Goal: Information Seeking & Learning: Understand process/instructions

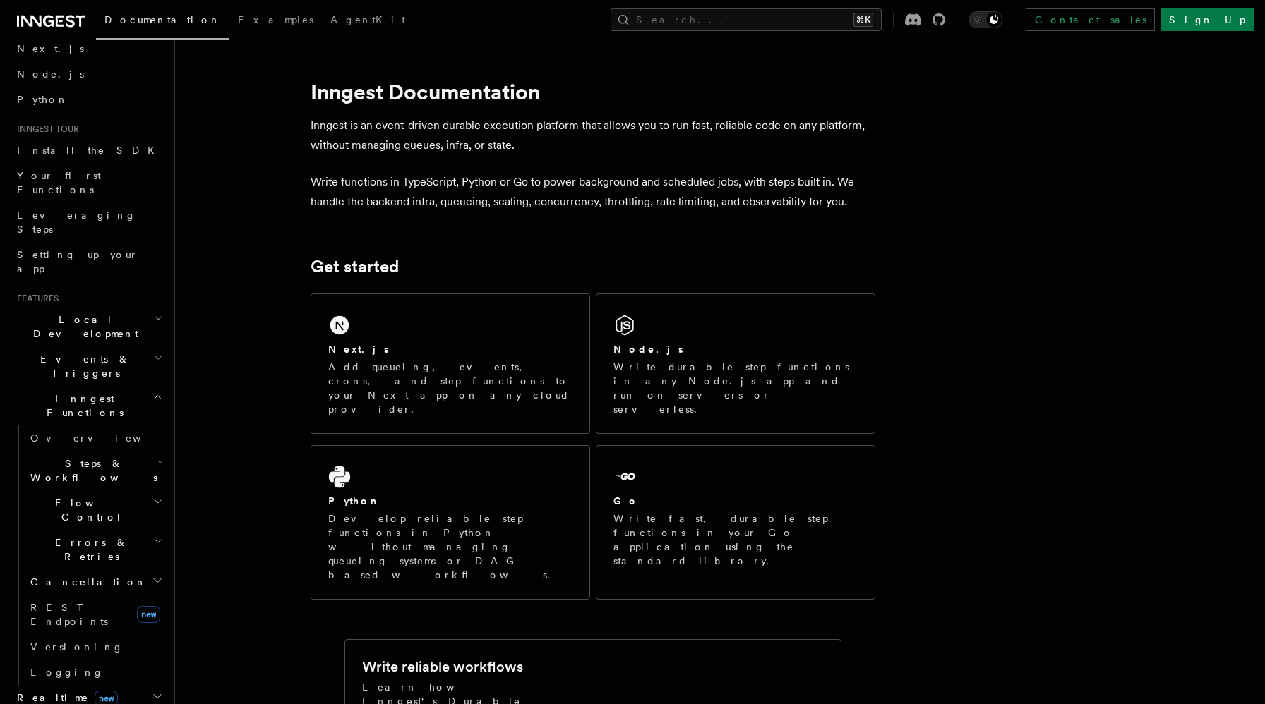
scroll to position [76, 0]
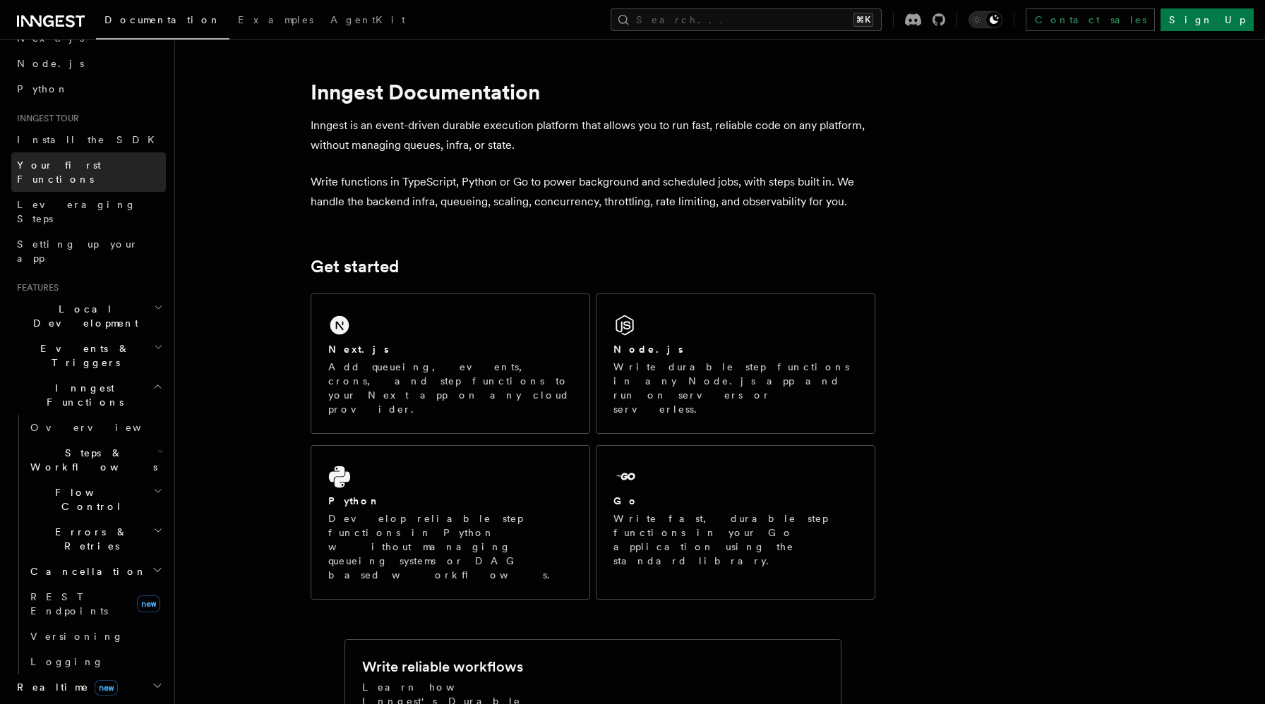
click at [54, 165] on span "Your first Functions" at bounding box center [59, 172] width 84 height 25
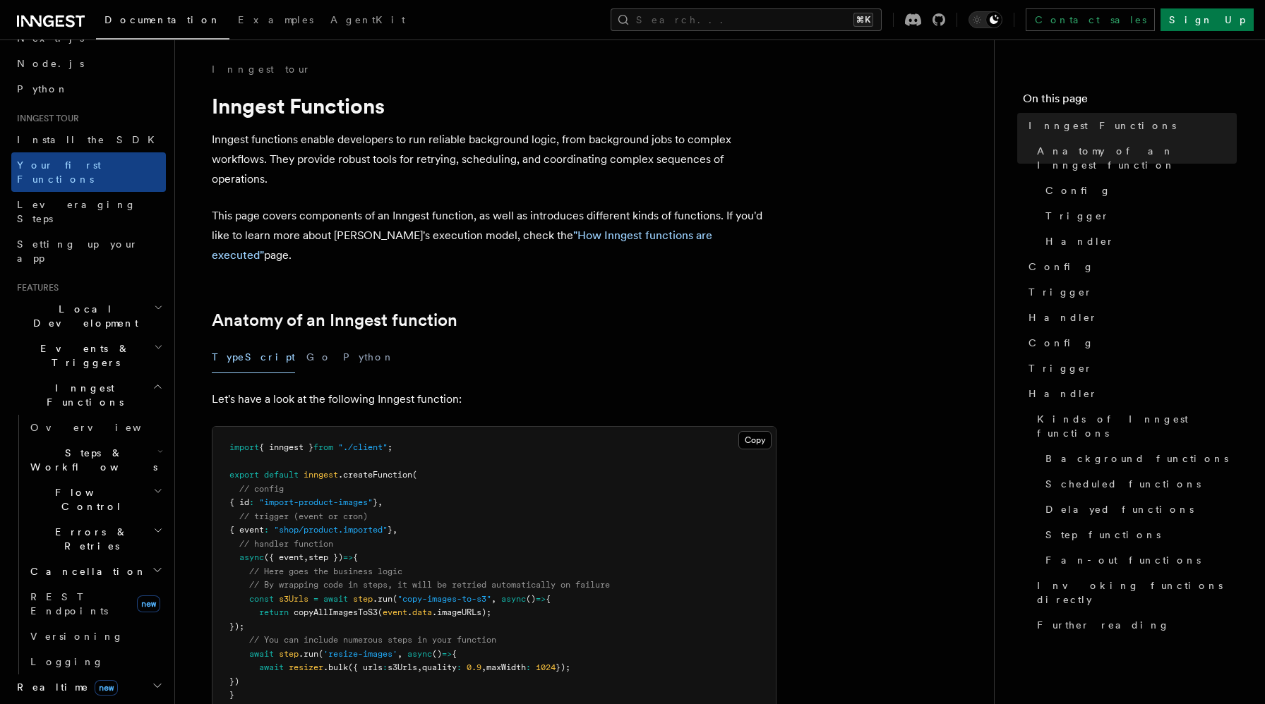
click at [50, 381] on span "Inngest Functions" at bounding box center [81, 395] width 141 height 28
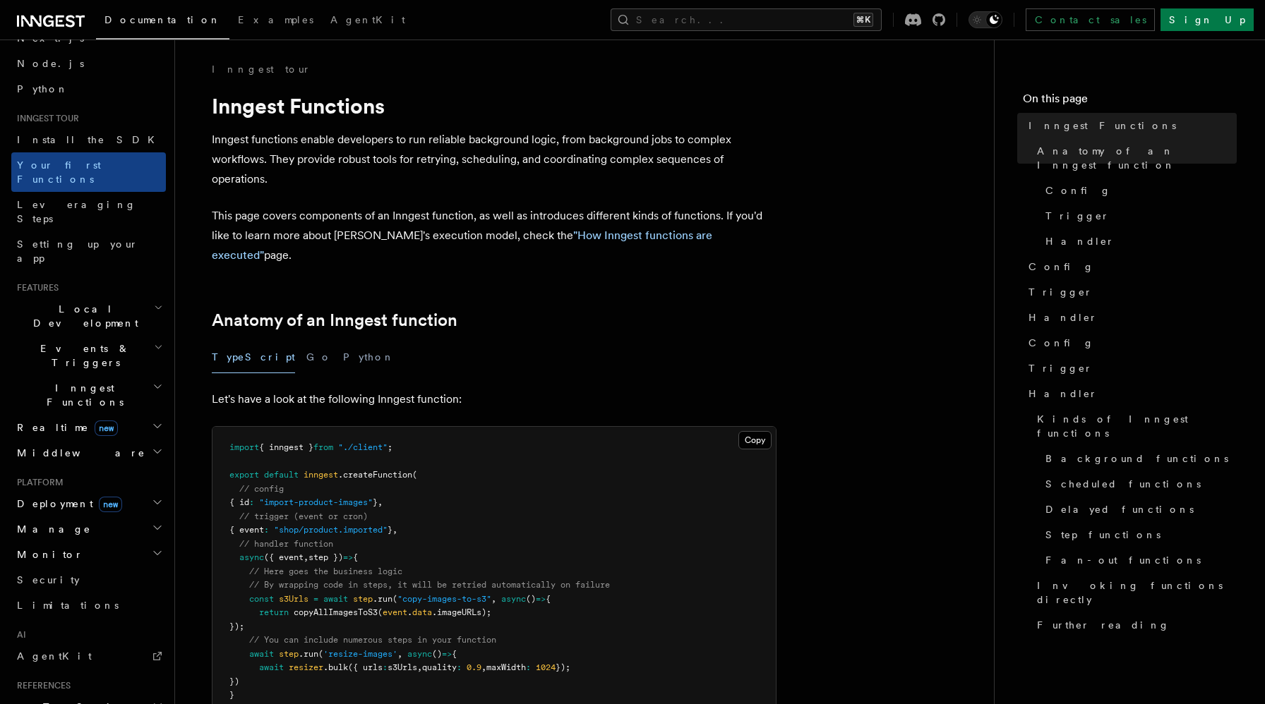
click at [51, 342] on span "Events & Triggers" at bounding box center [82, 356] width 143 height 28
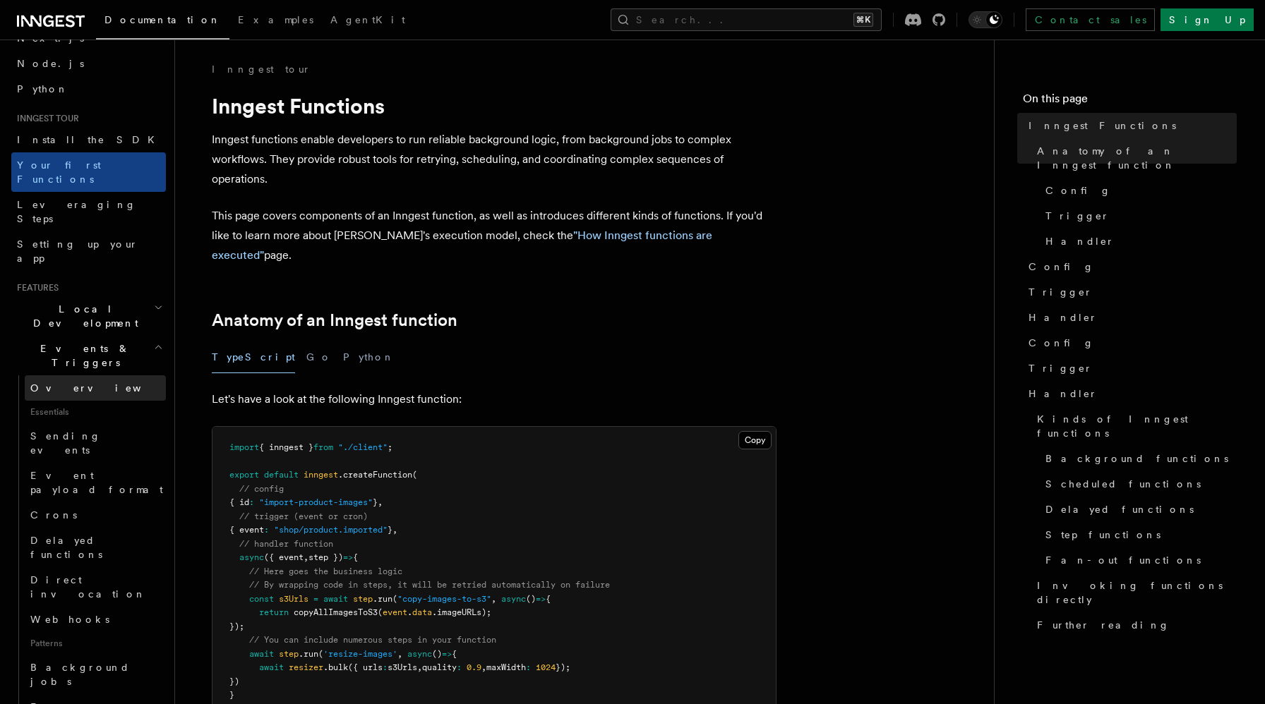
click at [56, 383] on span "Overview" at bounding box center [102, 388] width 145 height 11
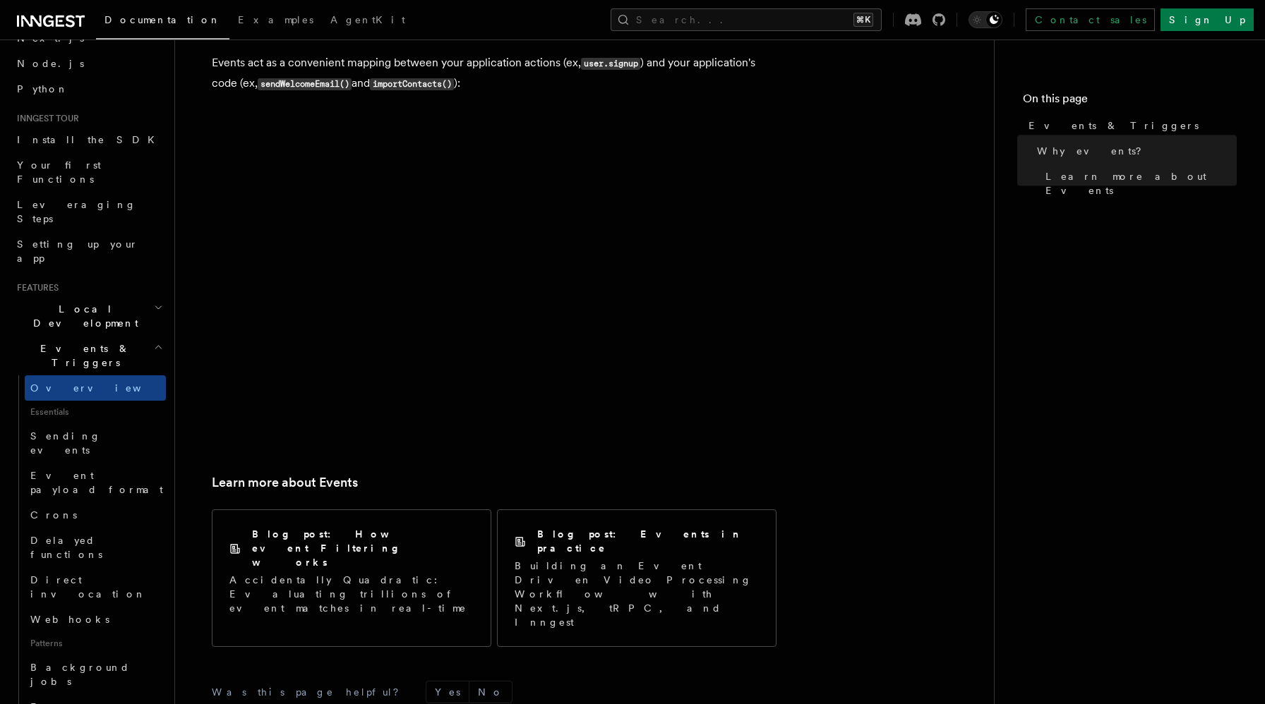
scroll to position [764, 0]
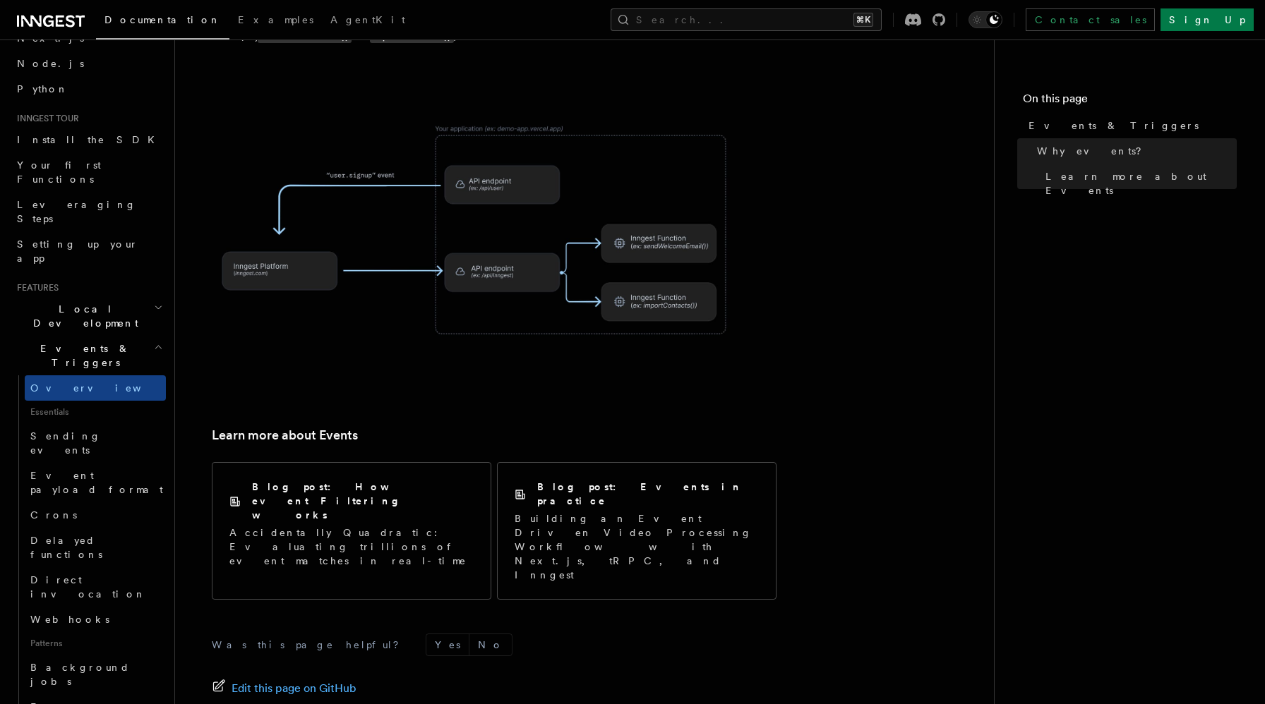
click at [25, 342] on span "Events & Triggers" at bounding box center [82, 356] width 143 height 28
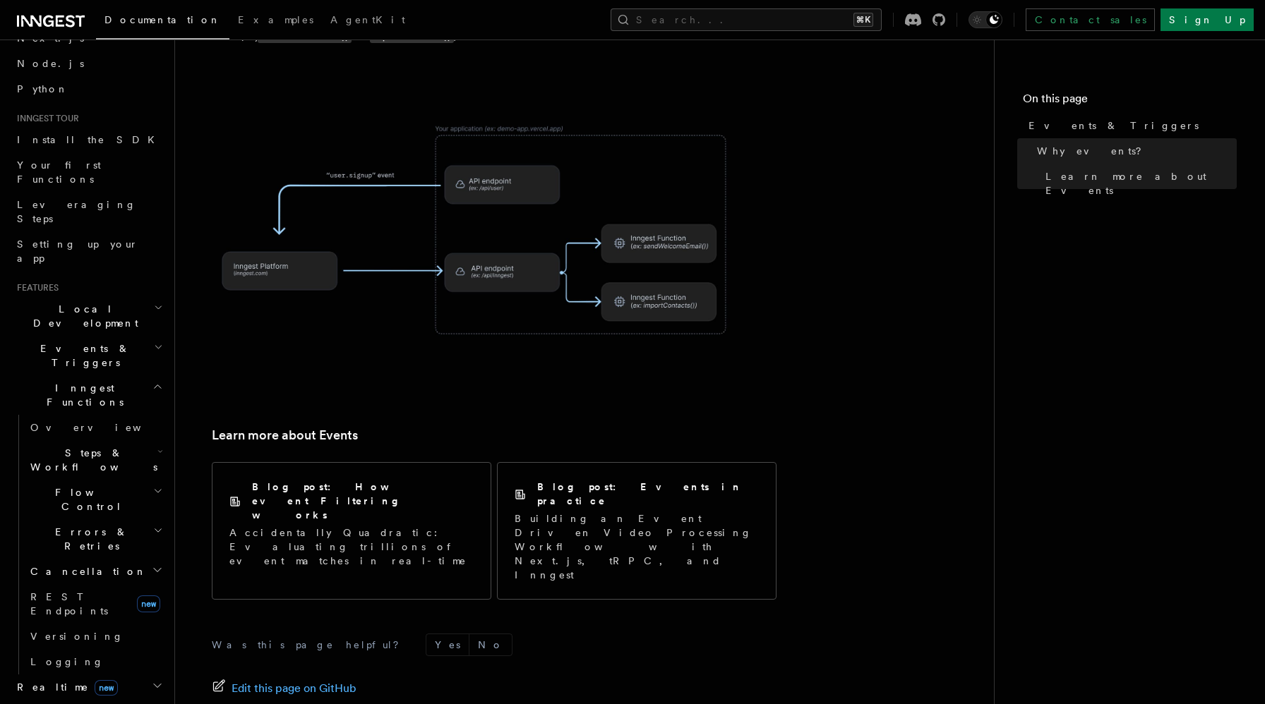
click at [29, 381] on span "Inngest Functions" at bounding box center [81, 395] width 141 height 28
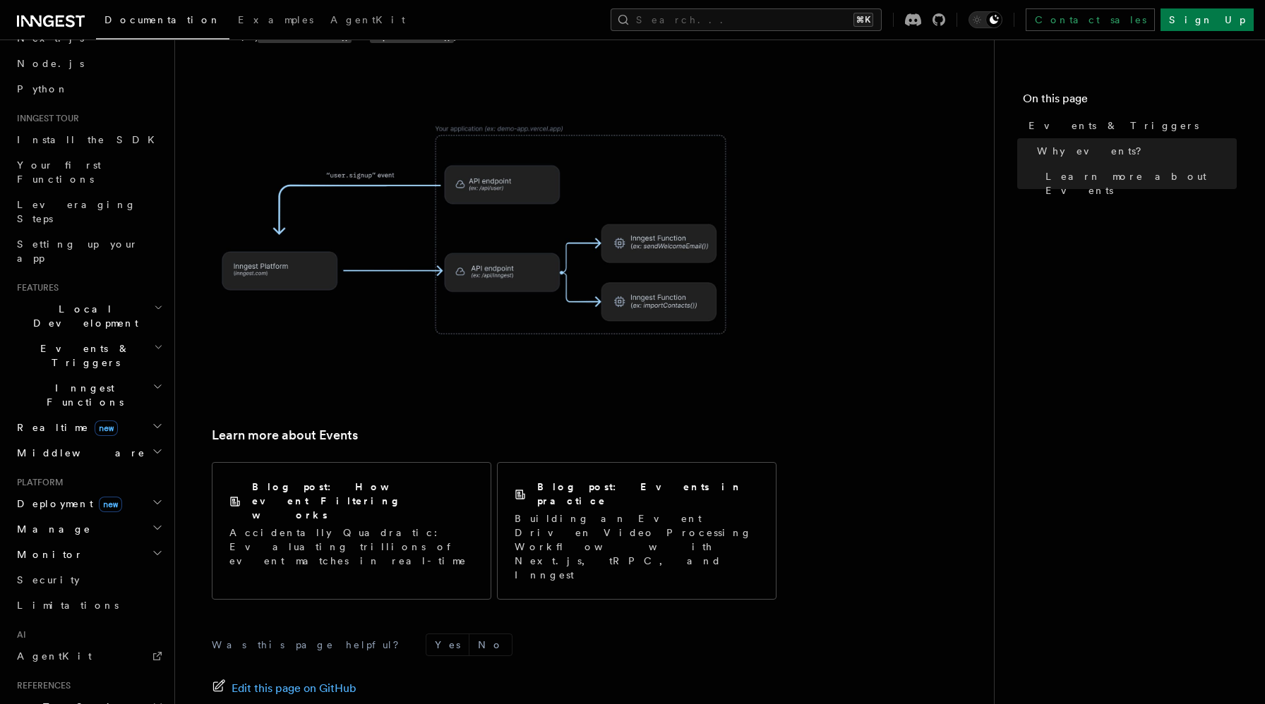
click at [29, 381] on span "Inngest Functions" at bounding box center [81, 395] width 141 height 28
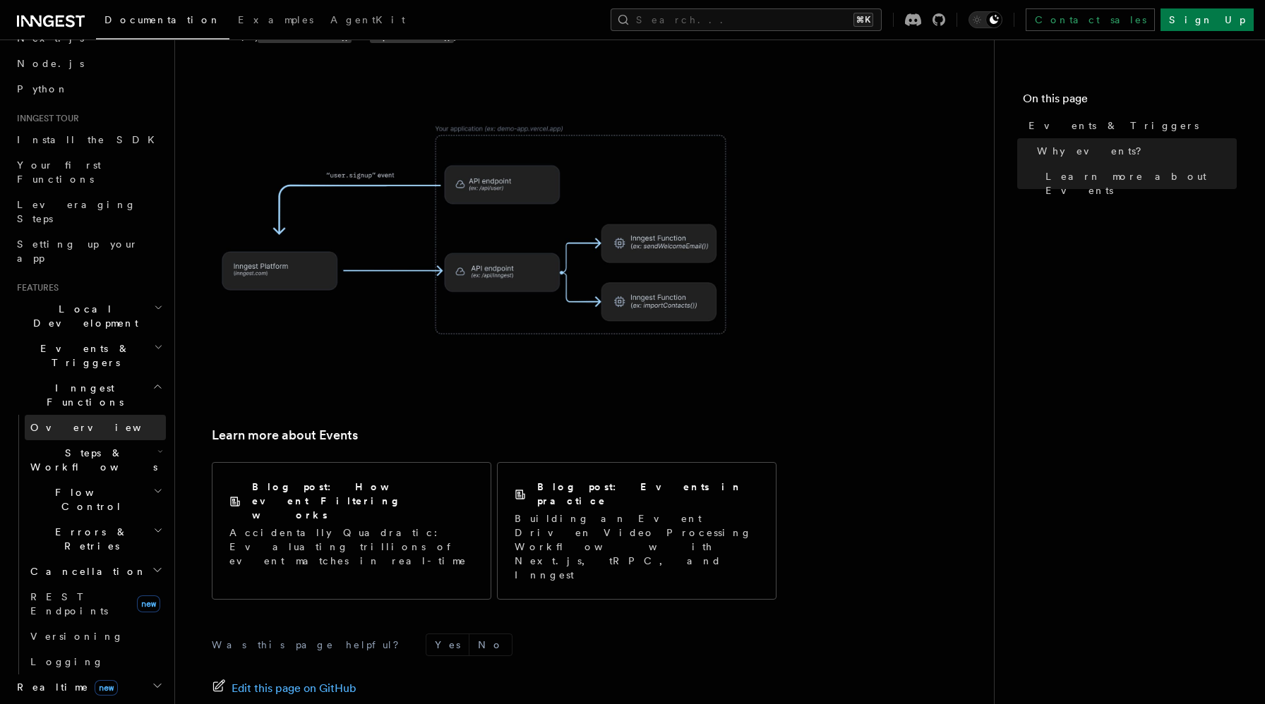
click at [40, 422] on span "Overview" at bounding box center [102, 427] width 145 height 11
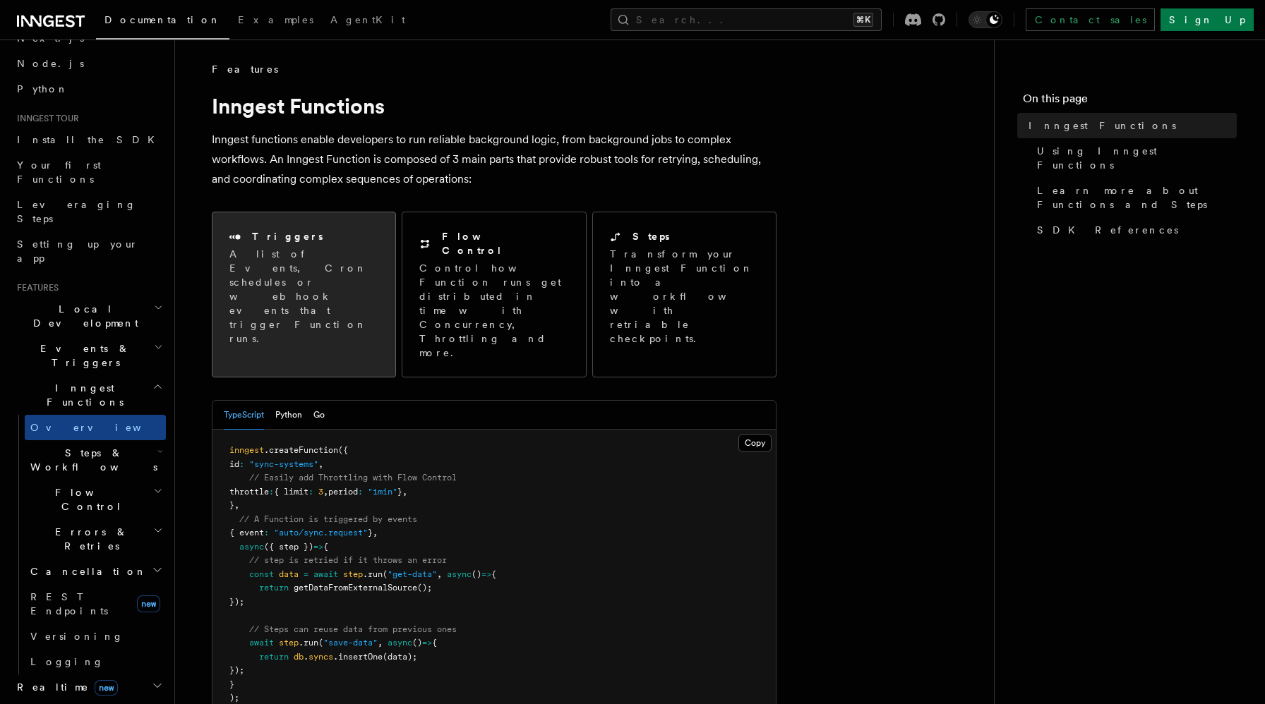
click at [279, 287] on p "A list of Events, Cron schedules or webhook events that trigger Function runs." at bounding box center [303, 296] width 149 height 99
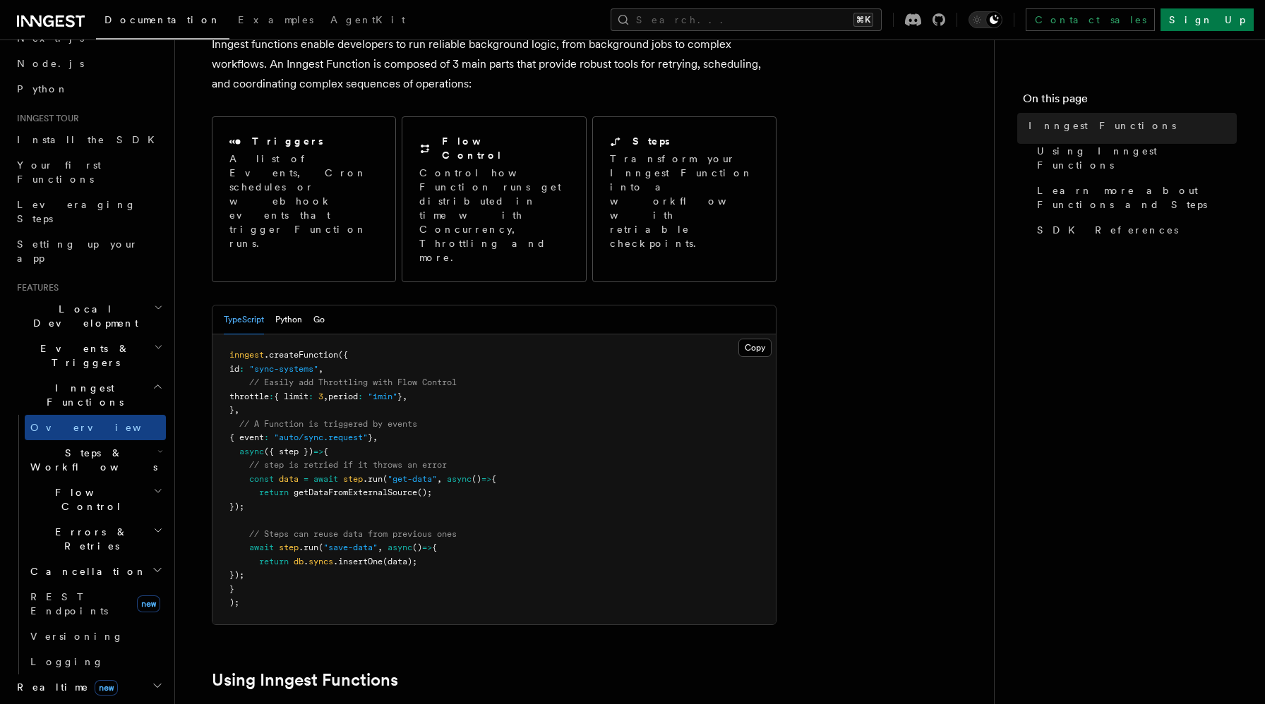
scroll to position [203, 0]
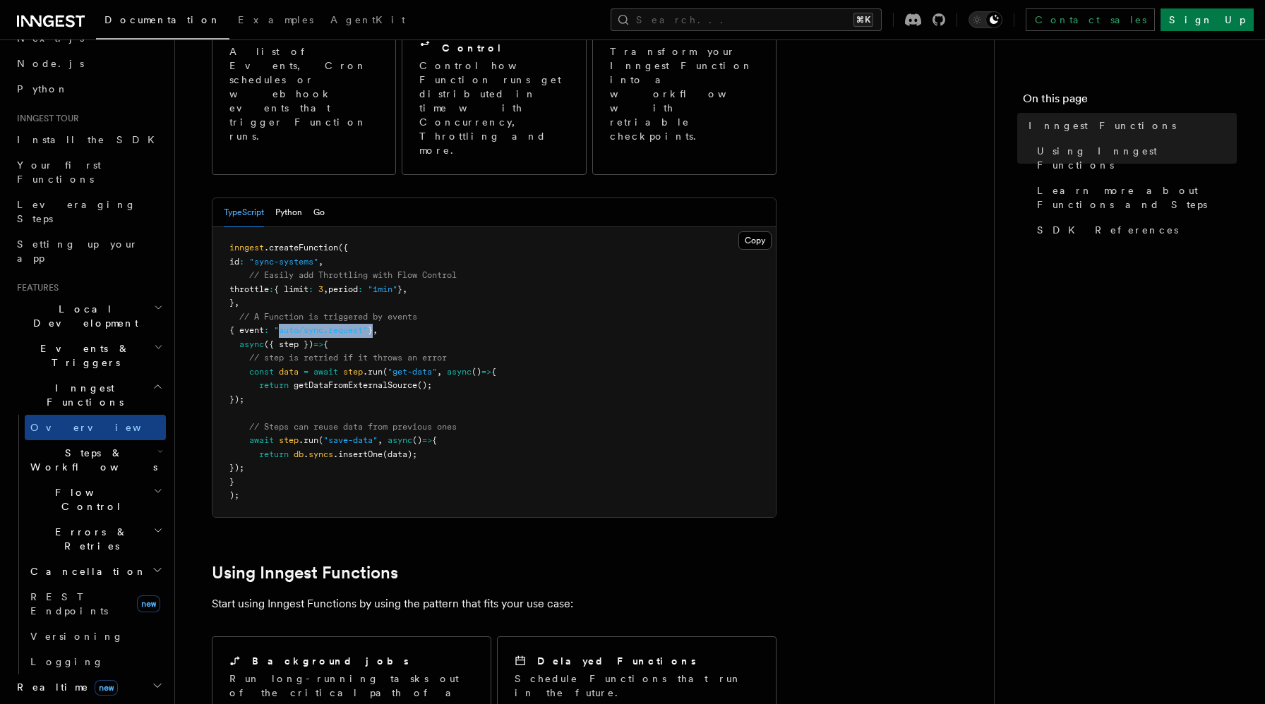
drag, startPoint x: 290, startPoint y: 279, endPoint x: 386, endPoint y: 276, distance: 96.0
click at [378, 325] on span "{ event : "auto/sync.request" } ," at bounding box center [303, 330] width 148 height 10
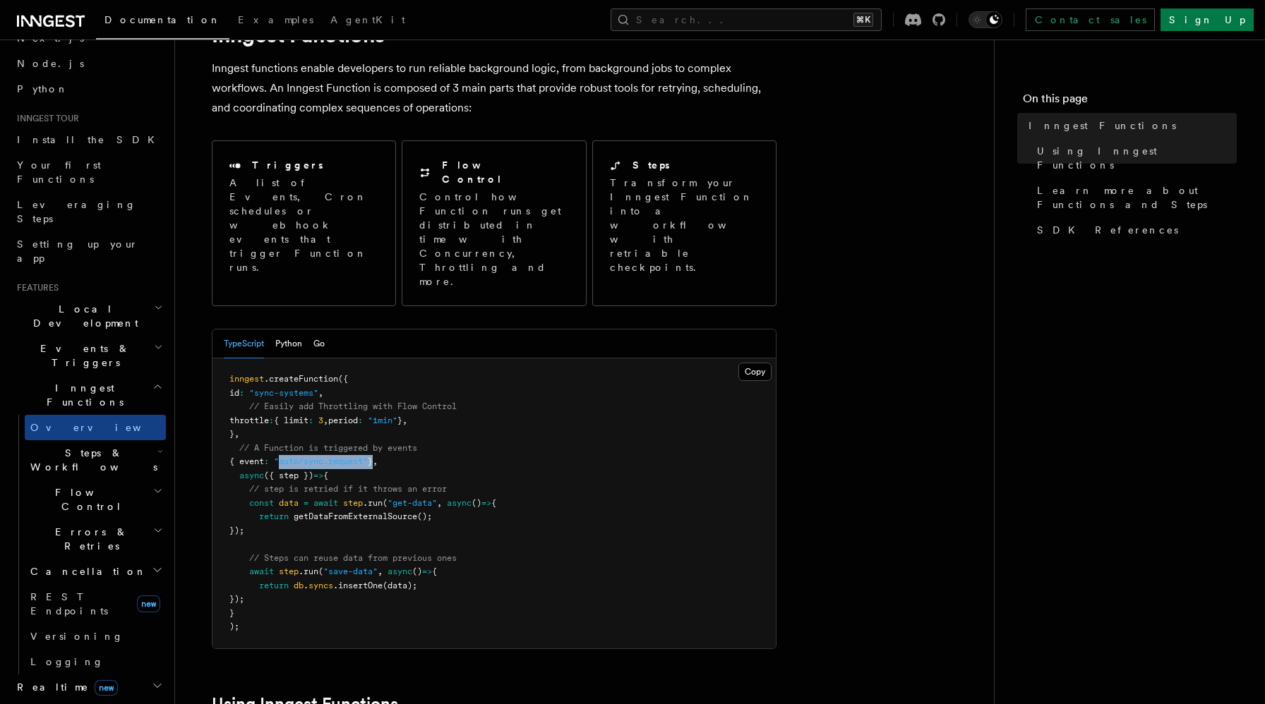
scroll to position [37, 0]
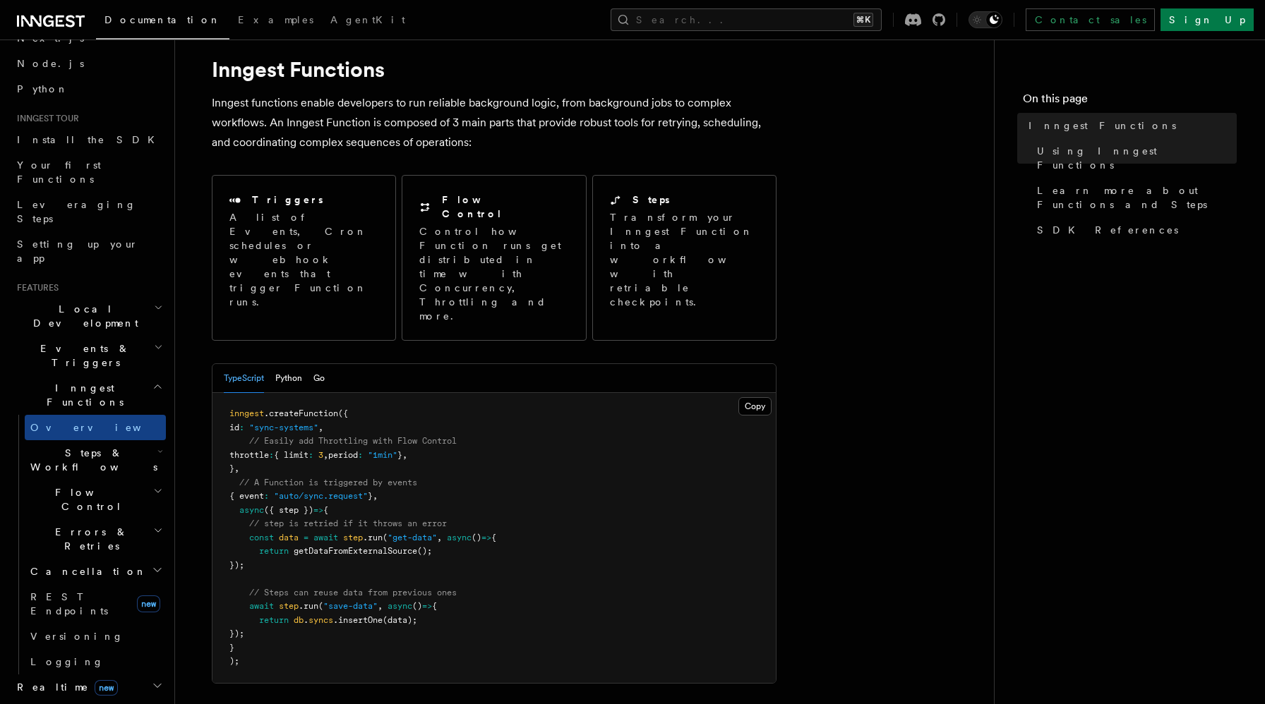
click at [704, 174] on div "Triggers A list of Events, Cron schedules or webhook events that trigger Functi…" at bounding box center [494, 257] width 565 height 177
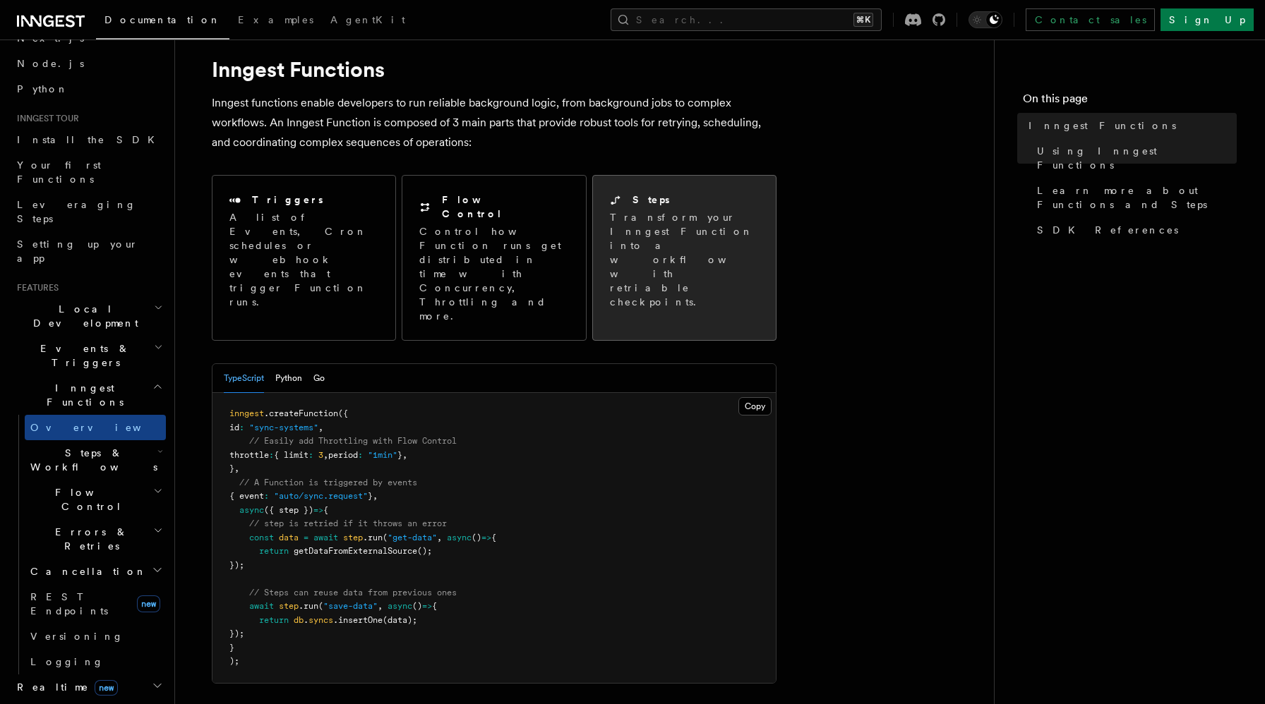
click at [682, 205] on div "Steps" at bounding box center [685, 200] width 151 height 15
click at [680, 240] on p "Transform your Inngest Function into a workflow with retriable checkpoints." at bounding box center [685, 259] width 151 height 99
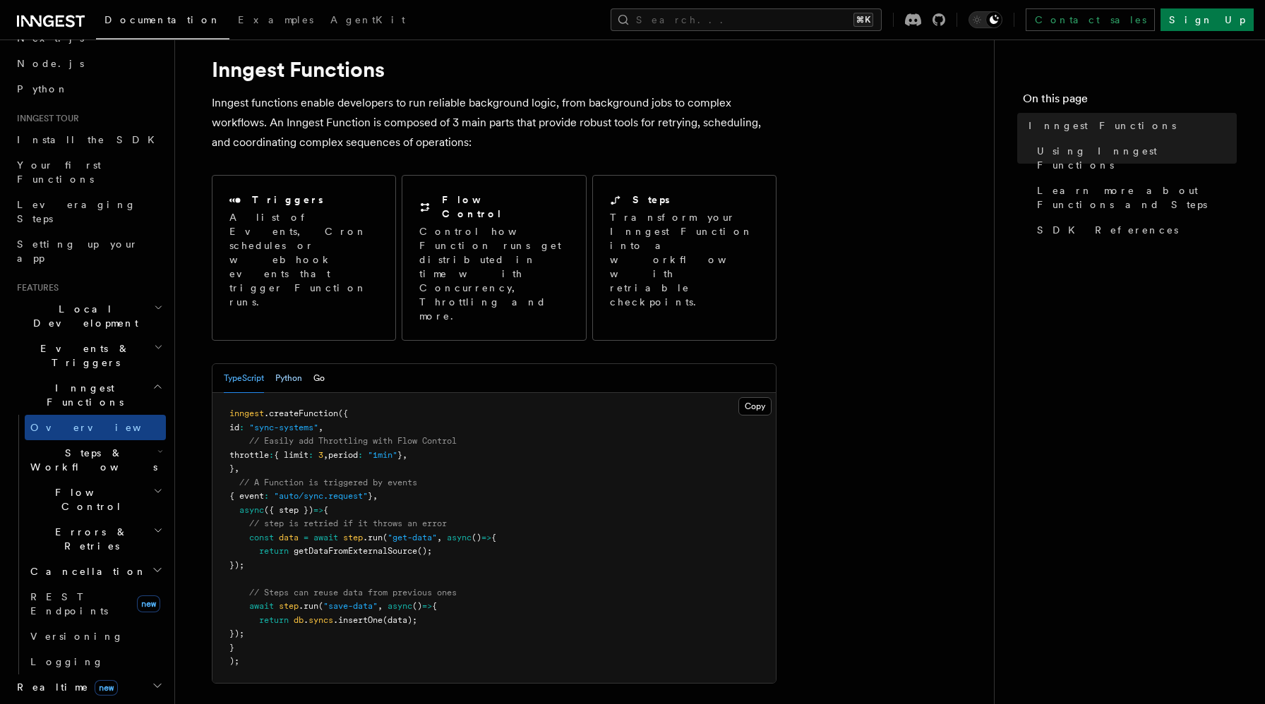
click at [280, 364] on button "Python" at bounding box center [288, 378] width 27 height 29
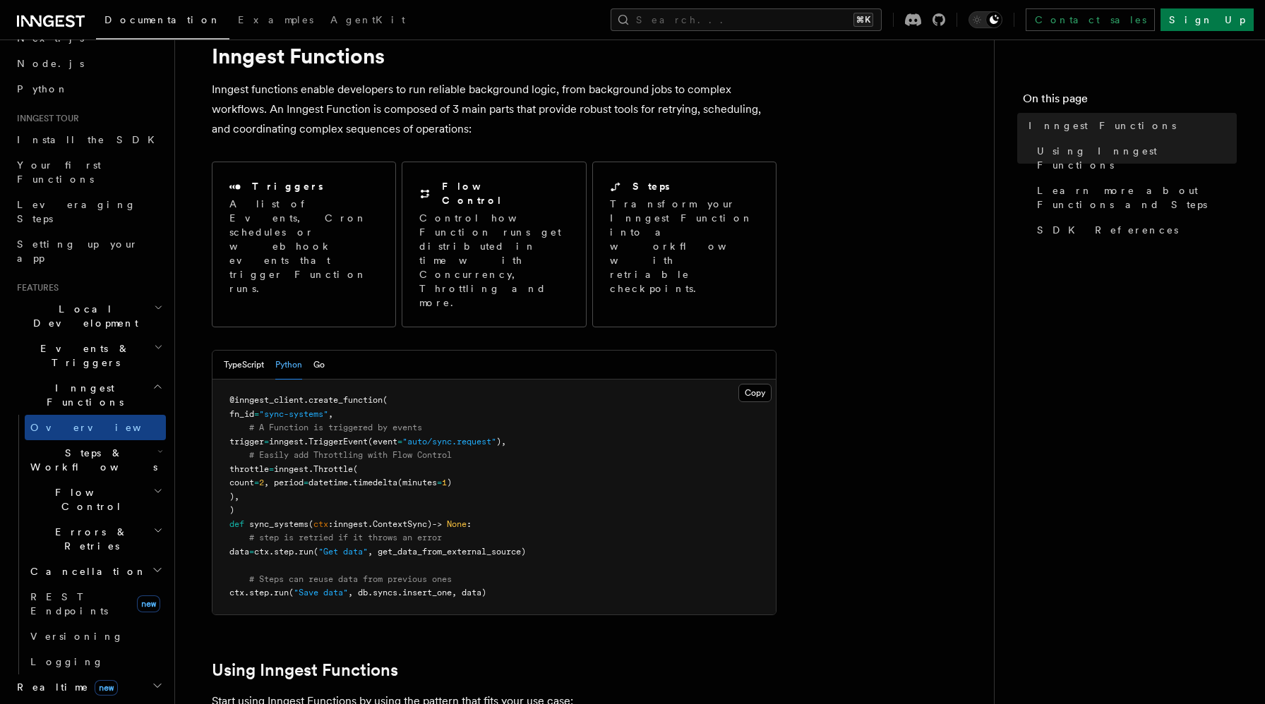
scroll to position [51, 0]
